Goal: Information Seeking & Learning: Learn about a topic

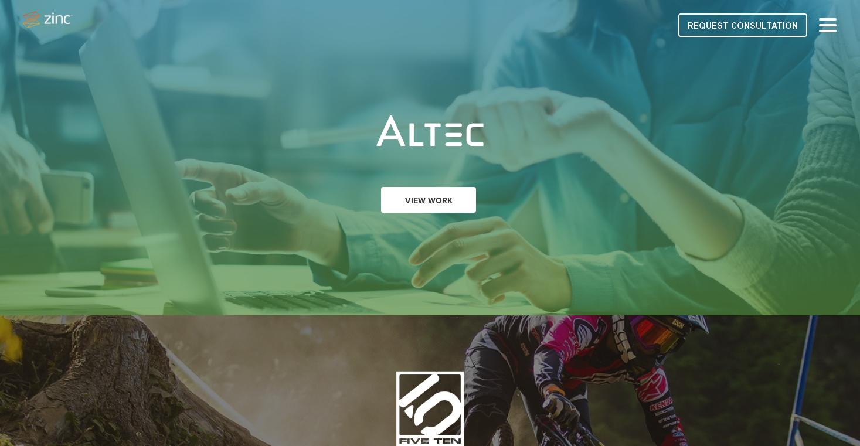
click at [420, 202] on link "View Work" at bounding box center [428, 200] width 95 height 26
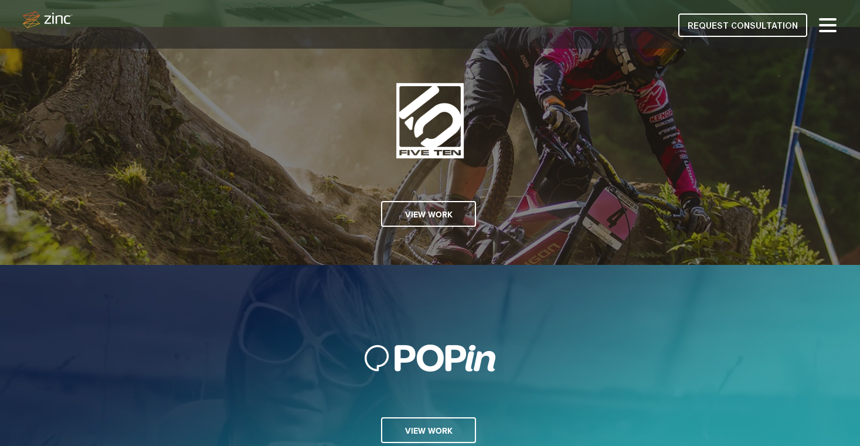
scroll to position [294, 0]
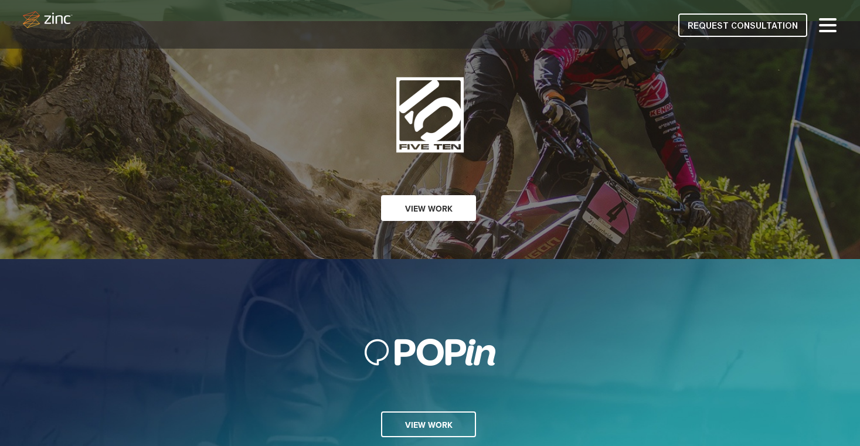
click at [453, 206] on link "View Work" at bounding box center [428, 208] width 95 height 26
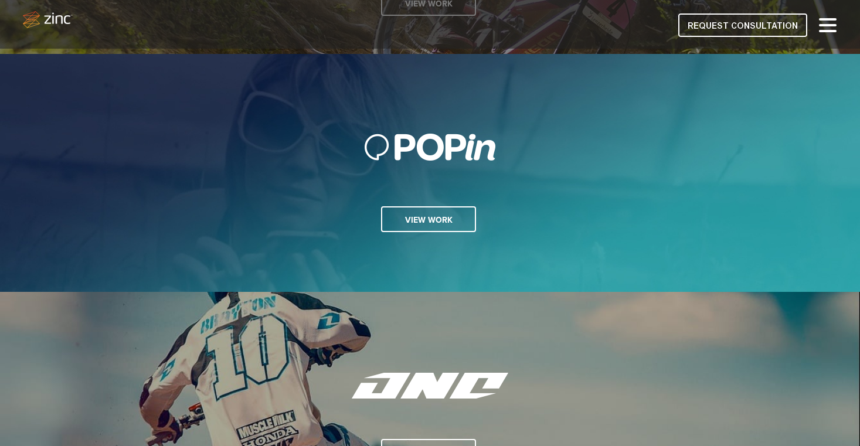
scroll to position [500, 0]
click at [451, 223] on link "View Work" at bounding box center [428, 219] width 95 height 26
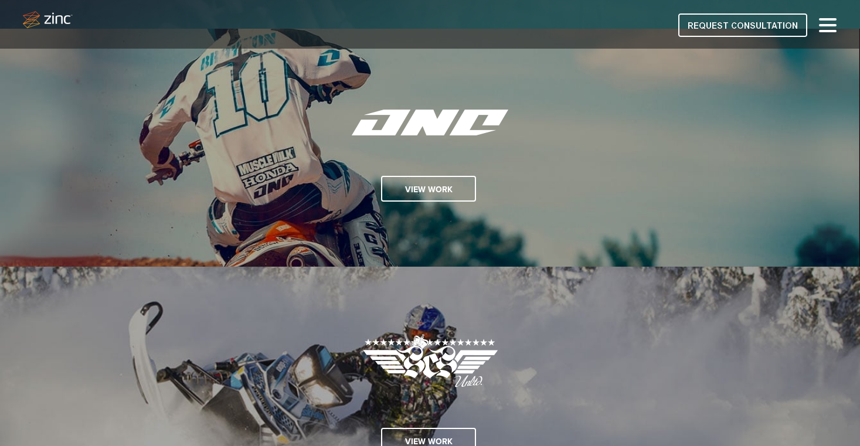
scroll to position [768, 0]
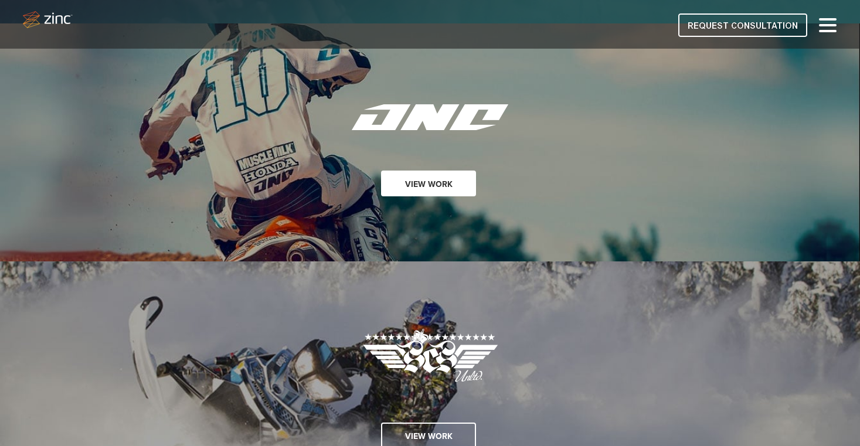
click at [431, 193] on link "View Work" at bounding box center [428, 184] width 95 height 26
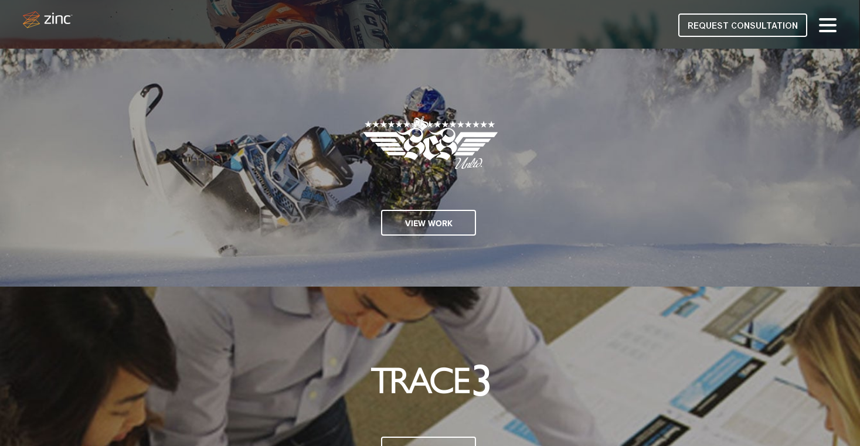
scroll to position [982, 0]
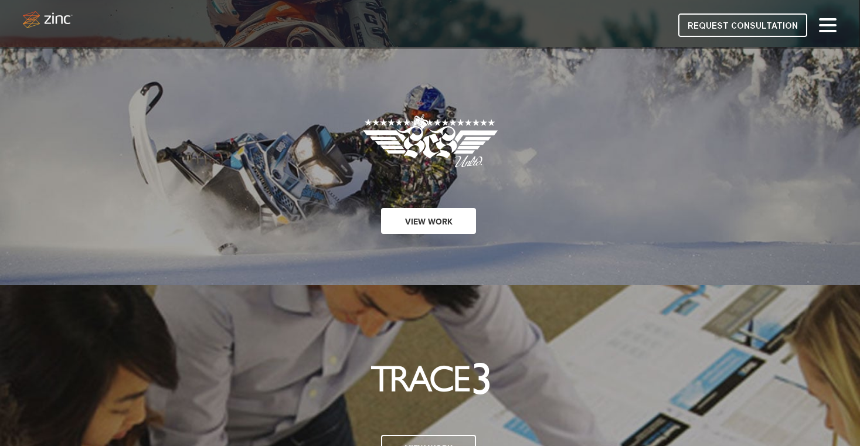
click at [435, 217] on link "View Work" at bounding box center [428, 221] width 95 height 26
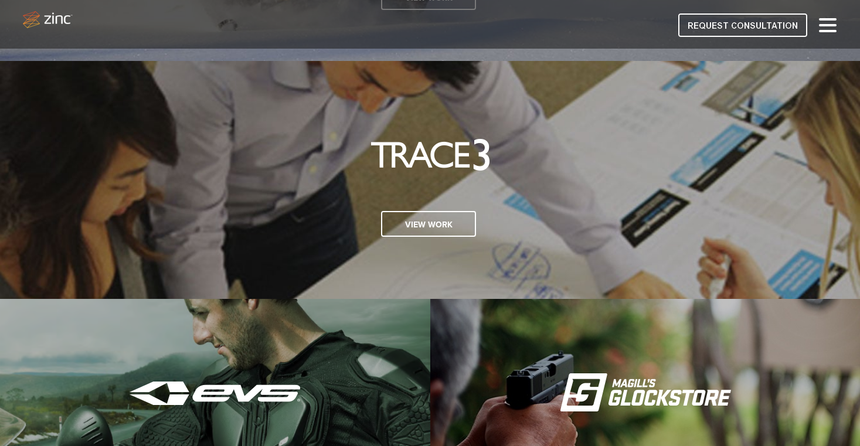
scroll to position [1208, 0]
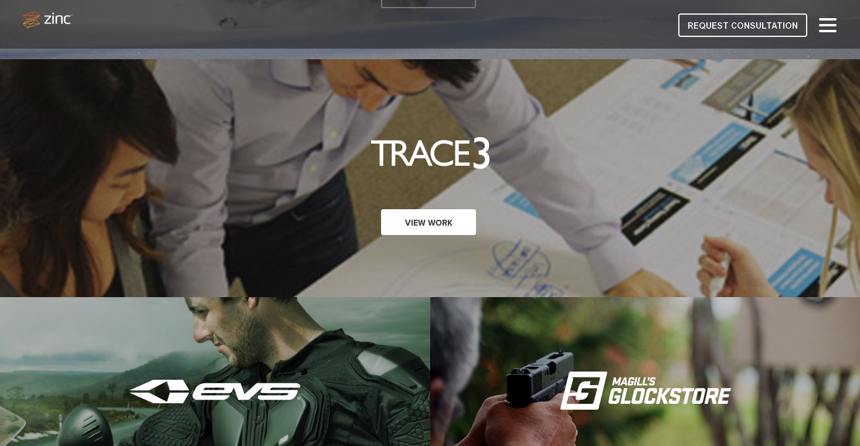
click at [447, 226] on link "View Work" at bounding box center [428, 222] width 95 height 26
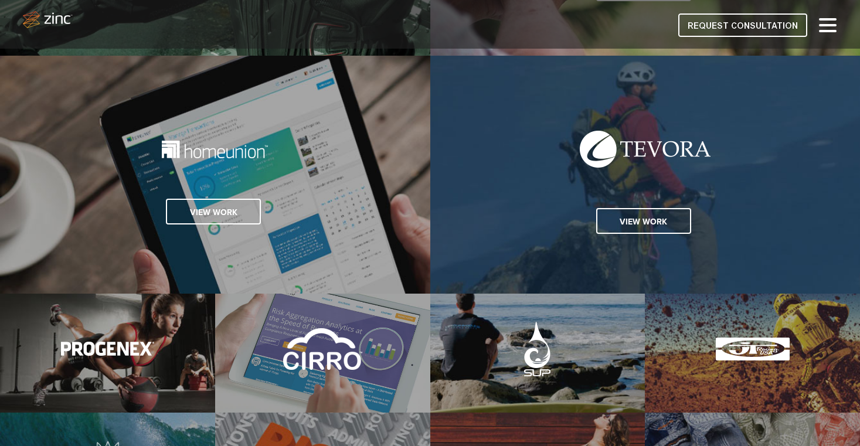
scroll to position [1700, 0]
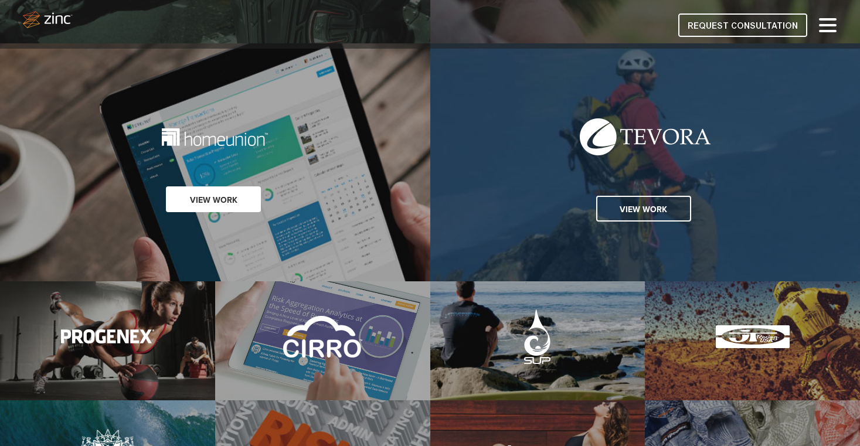
click at [222, 204] on link "View Work" at bounding box center [213, 199] width 95 height 26
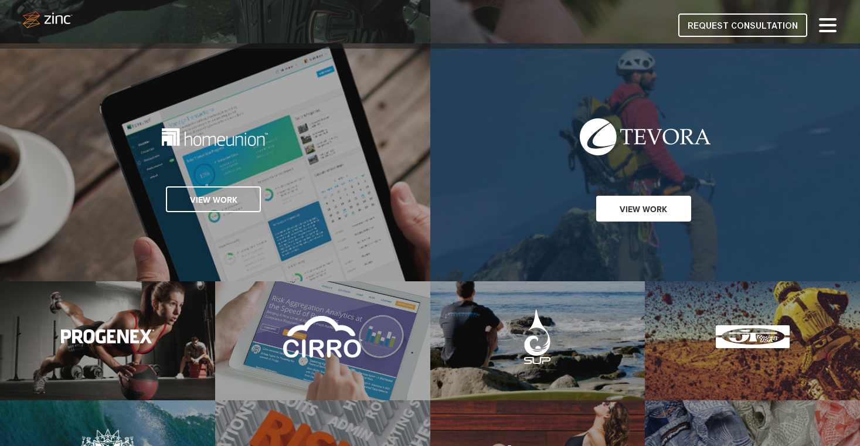
click at [642, 211] on link "View Work" at bounding box center [643, 209] width 95 height 26
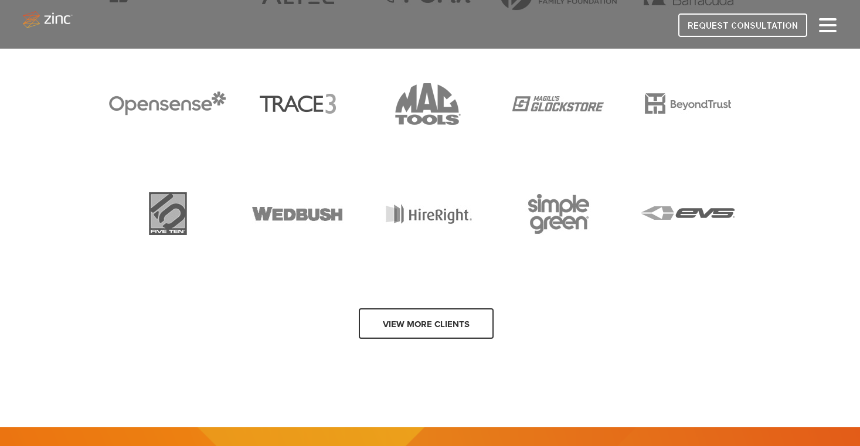
scroll to position [2399, 0]
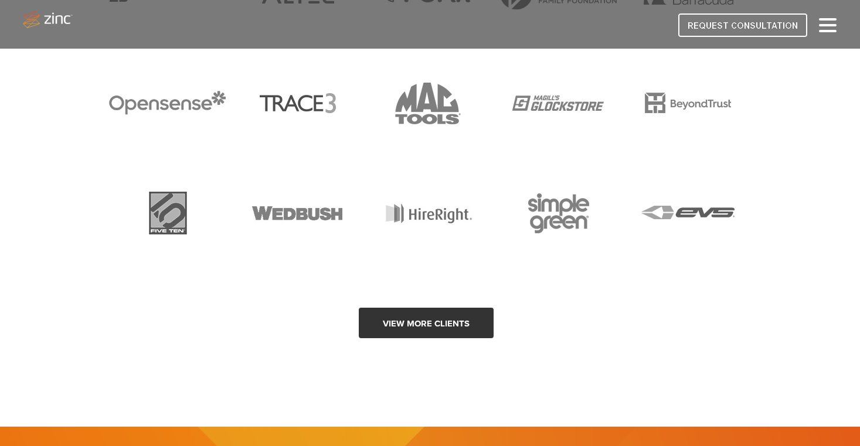
click at [458, 331] on link "View more clients" at bounding box center [426, 323] width 135 height 30
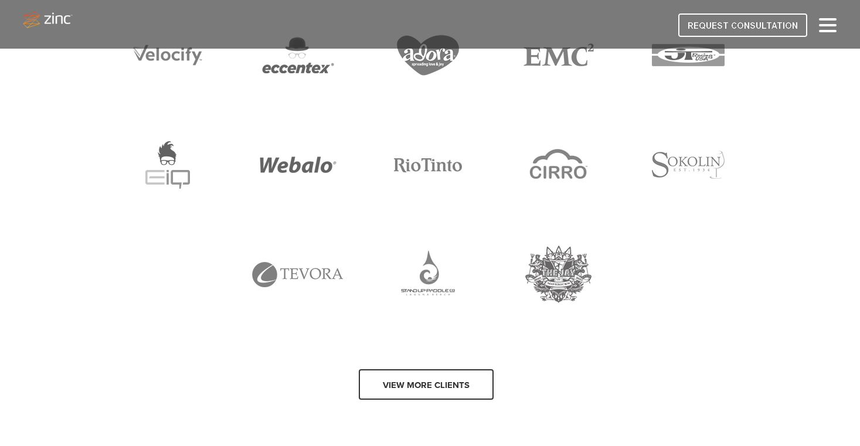
scroll to position [2939, 0]
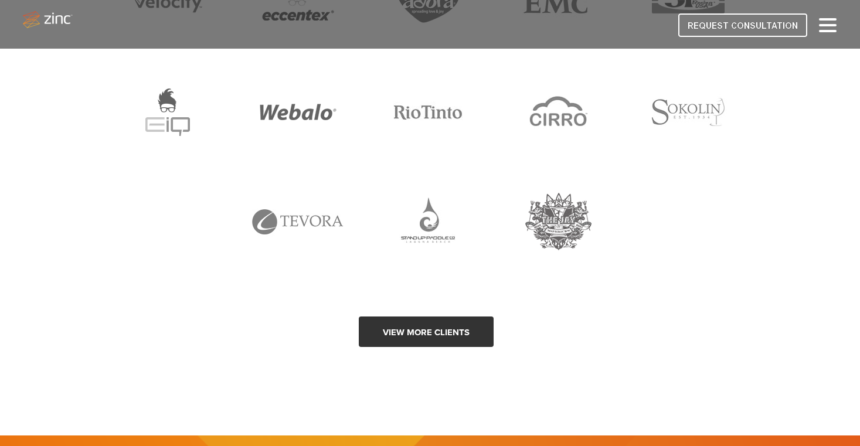
click at [414, 335] on link "View more clients" at bounding box center [426, 332] width 135 height 30
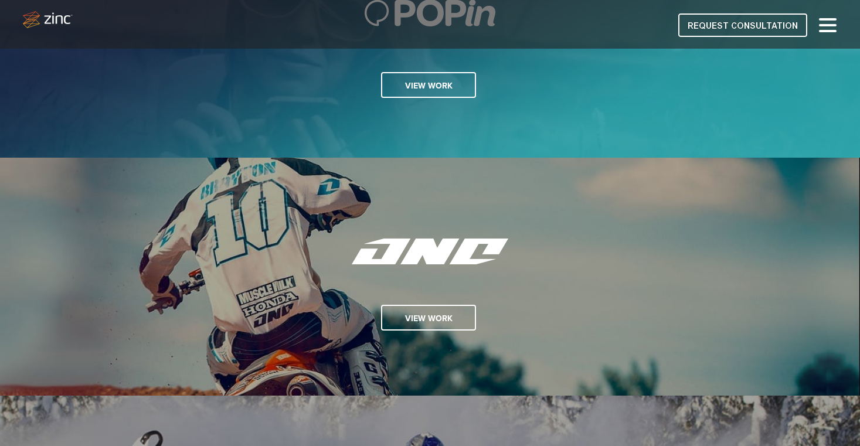
scroll to position [594, 0]
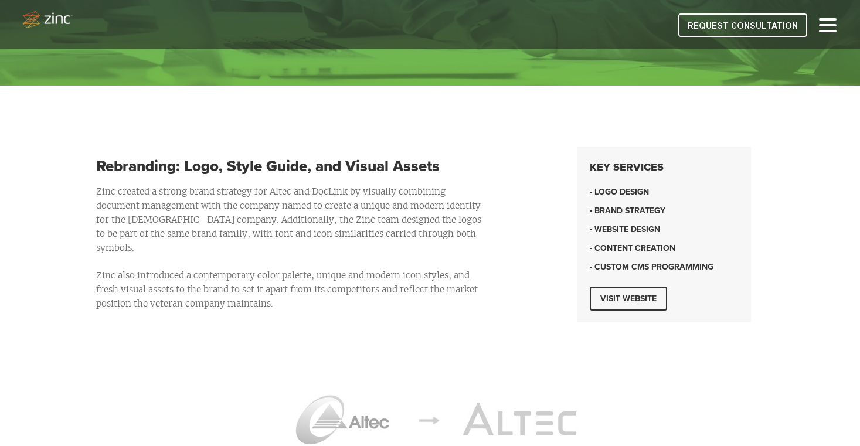
scroll to position [274, 0]
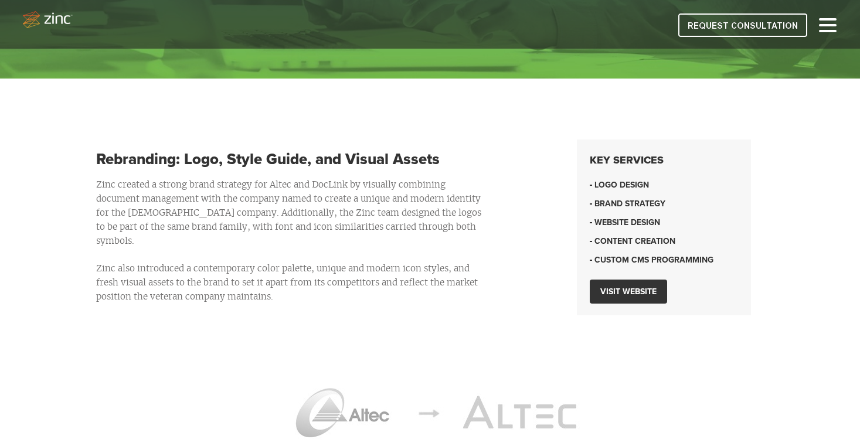
click at [634, 296] on link "Visit website" at bounding box center [628, 292] width 77 height 24
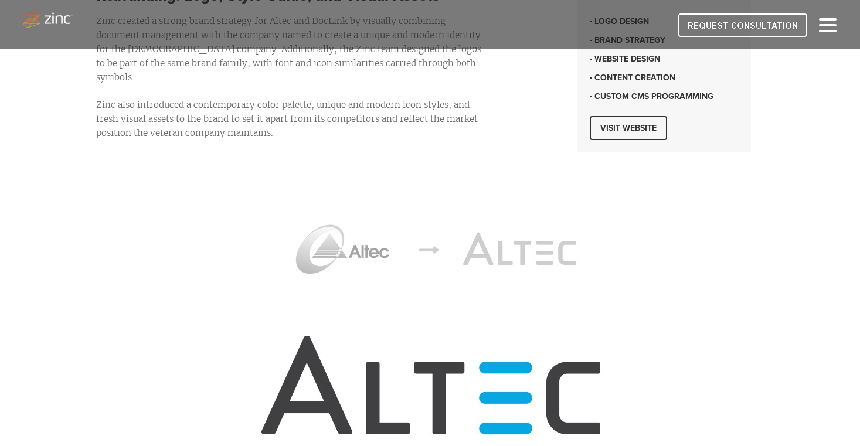
scroll to position [0, 0]
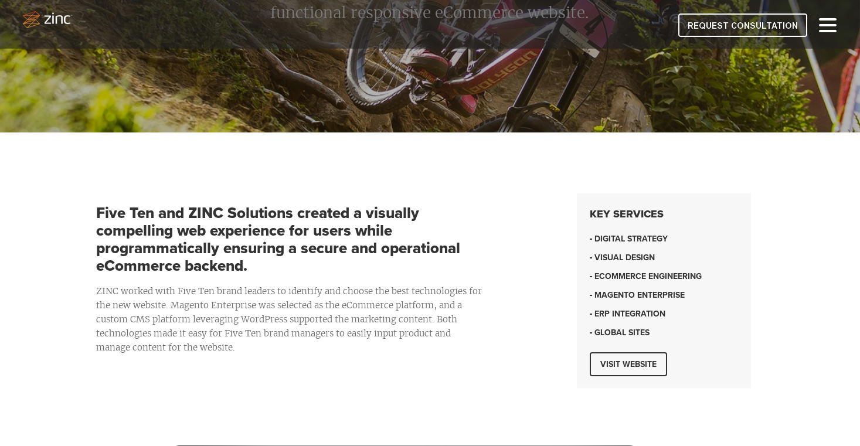
scroll to position [220, 0]
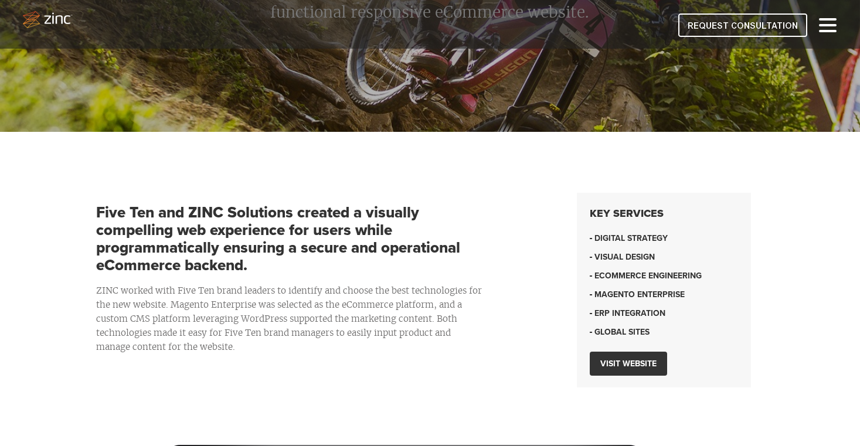
click at [627, 372] on link "Visit website" at bounding box center [628, 364] width 77 height 24
click at [649, 366] on link "Visit website" at bounding box center [628, 364] width 77 height 24
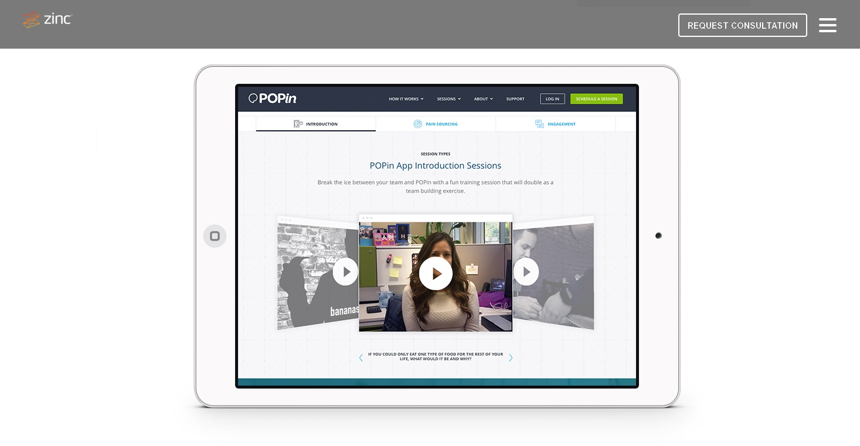
scroll to position [602, 0]
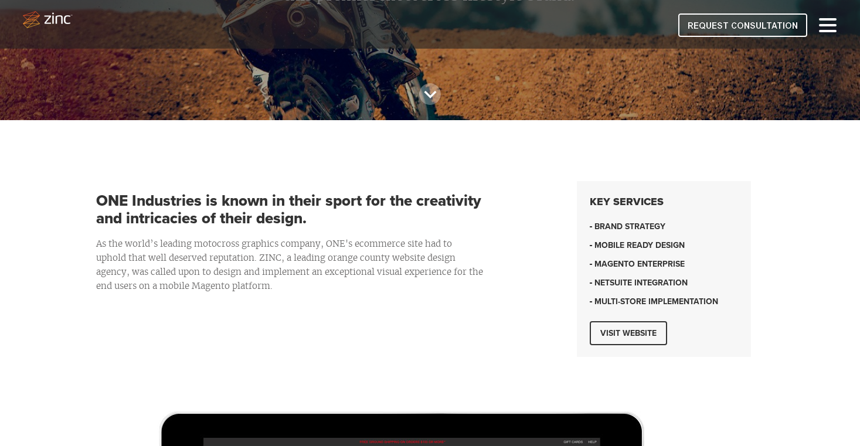
scroll to position [237, 0]
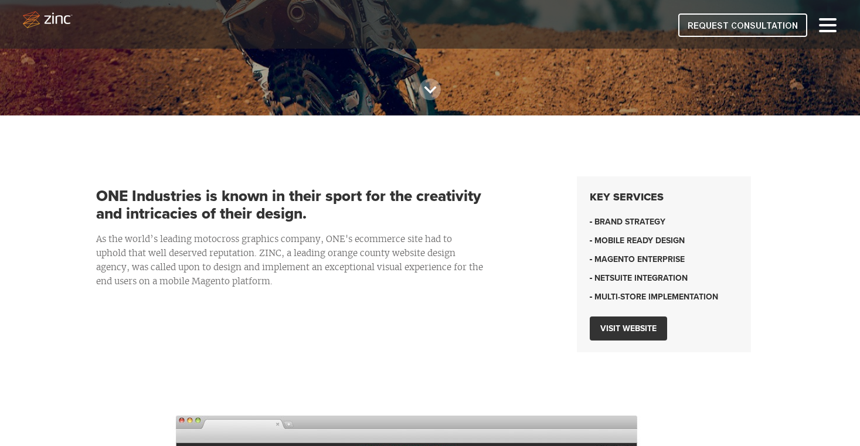
click at [635, 325] on link "Visit website" at bounding box center [628, 329] width 77 height 24
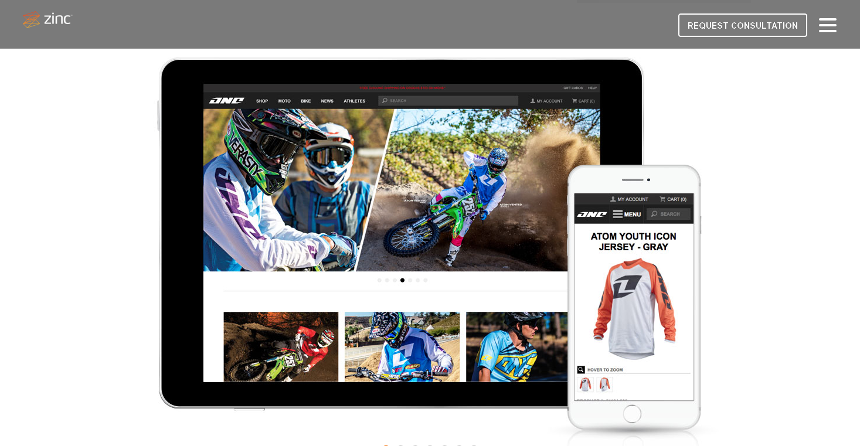
scroll to position [599, 0]
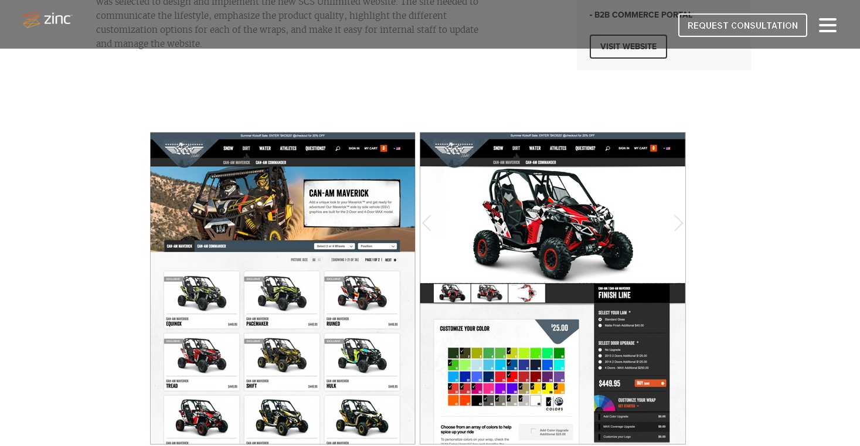
scroll to position [547, 0]
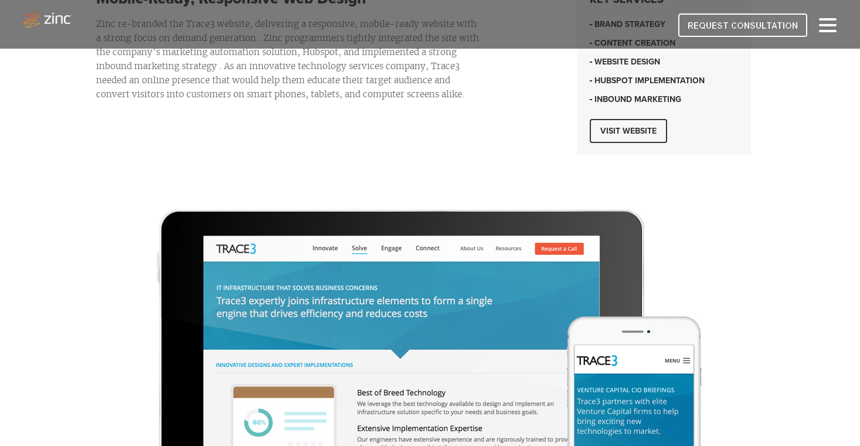
scroll to position [429, 0]
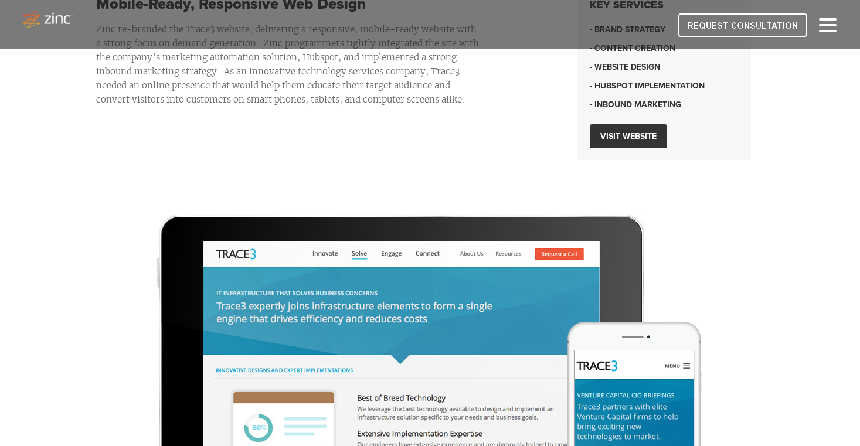
click at [645, 125] on link "Visit website" at bounding box center [628, 136] width 77 height 24
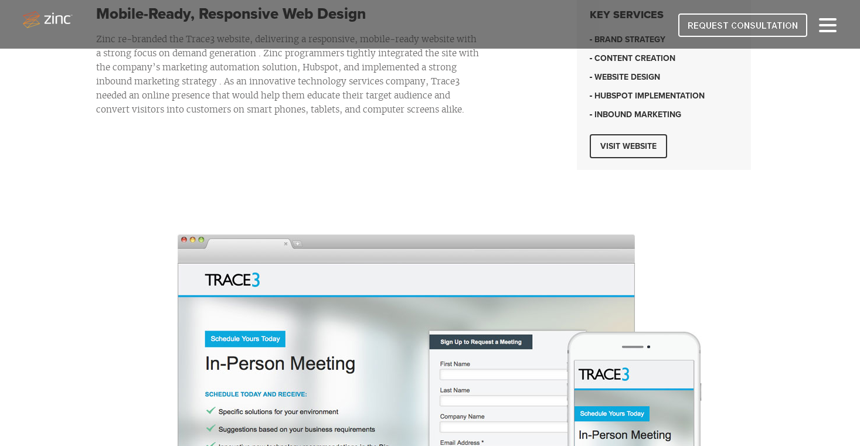
scroll to position [363, 0]
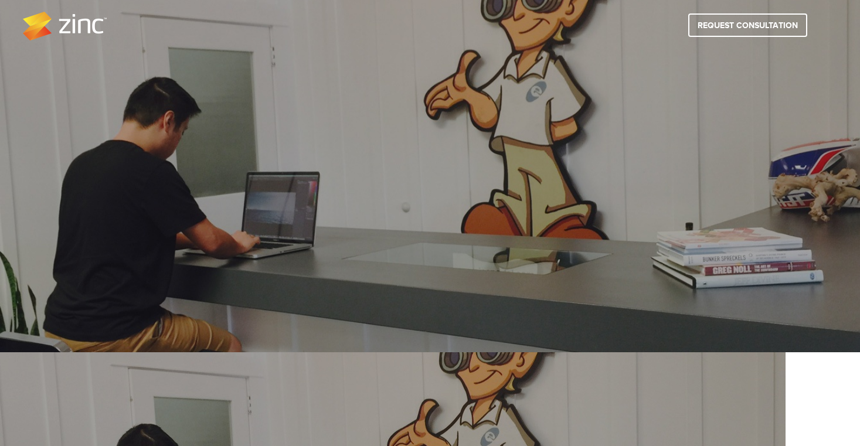
type input "homeunion"
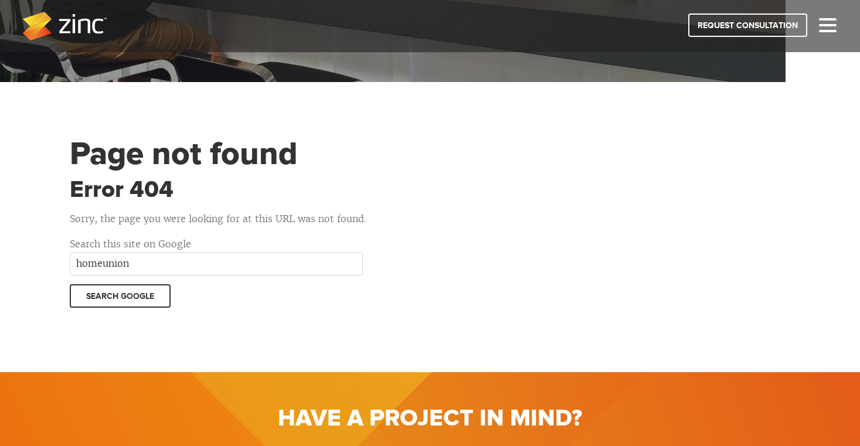
scroll to position [624, 0]
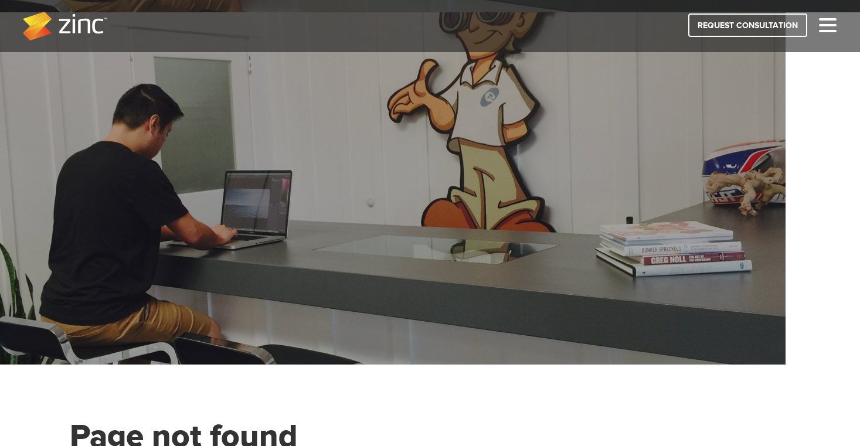
scroll to position [341, 0]
